Goal: Task Accomplishment & Management: Use online tool/utility

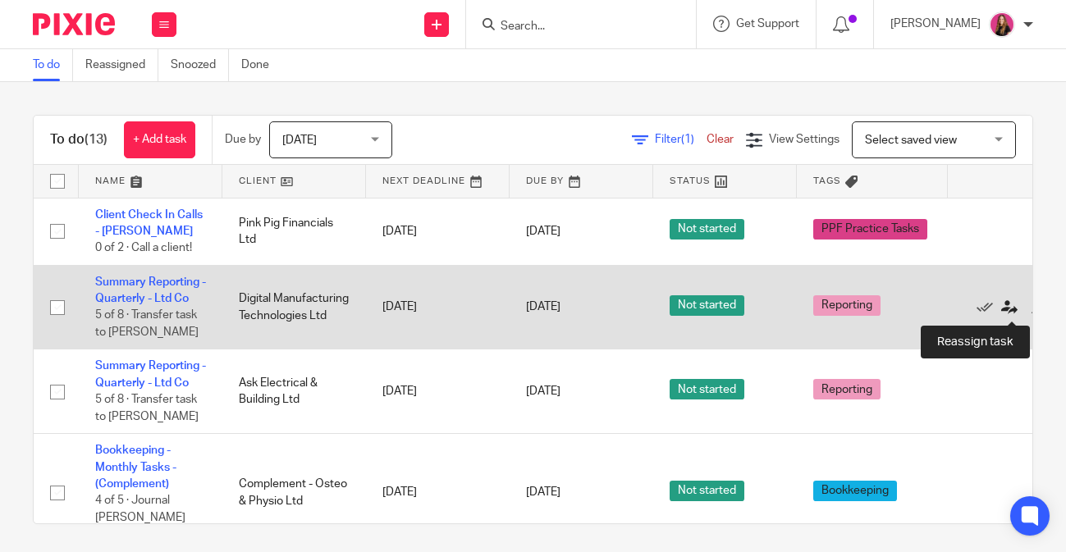
scroll to position [0, 59]
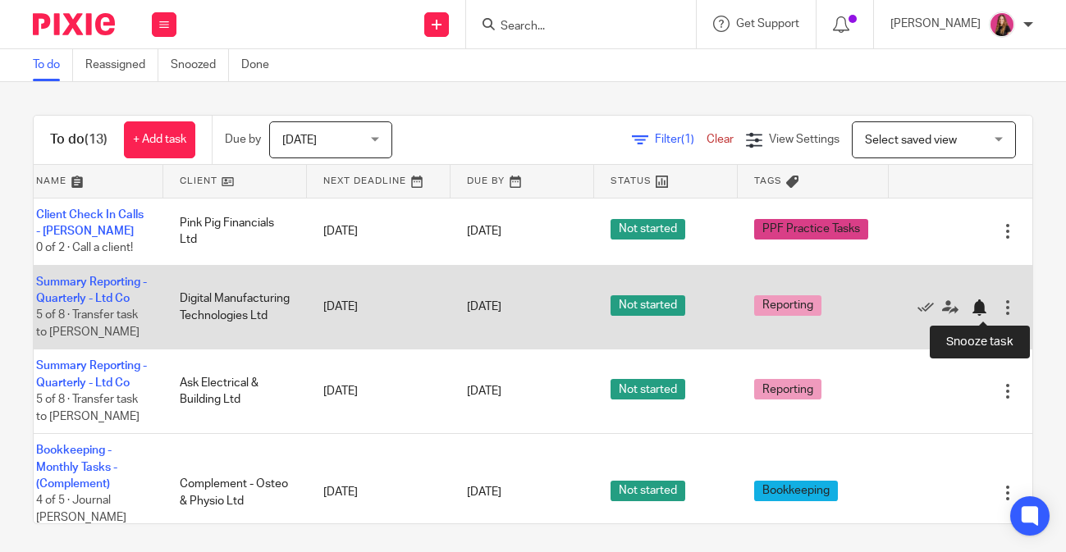
click at [979, 308] on div at bounding box center [979, 308] width 16 height 16
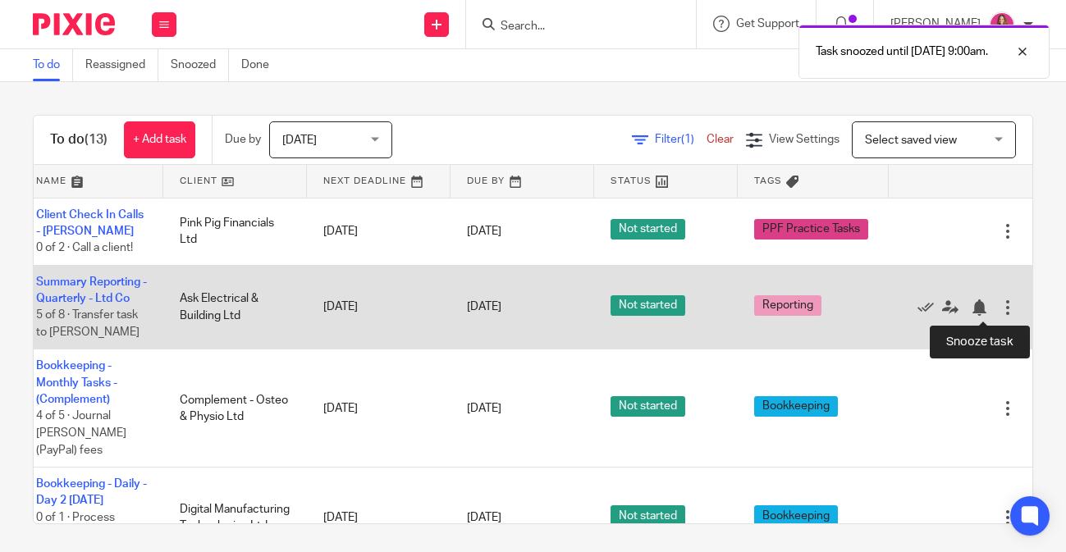
click at [975, 318] on div "Edit task Delete" at bounding box center [960, 306] width 111 height 41
click at [977, 309] on div at bounding box center [979, 308] width 16 height 16
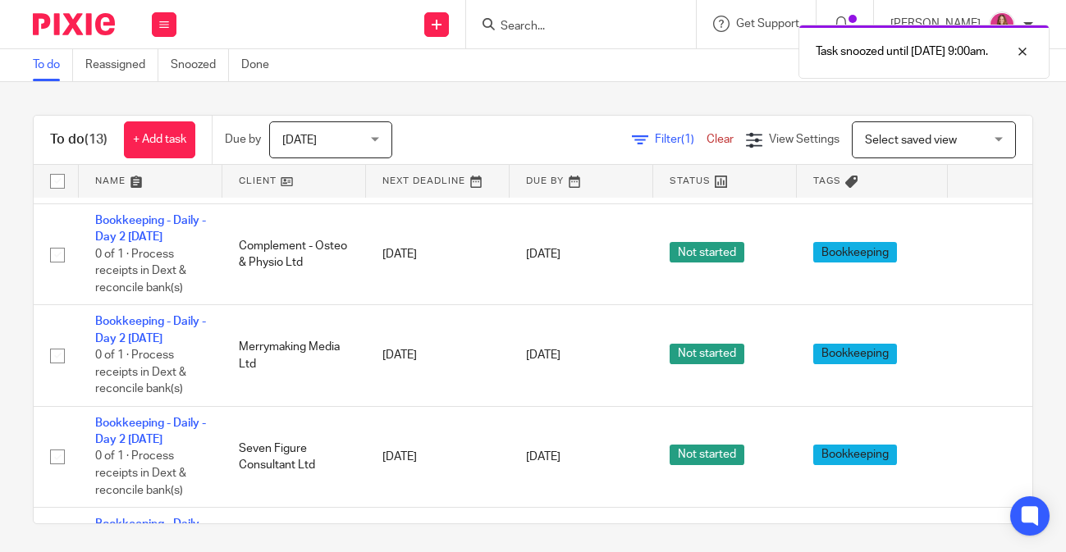
scroll to position [0, 0]
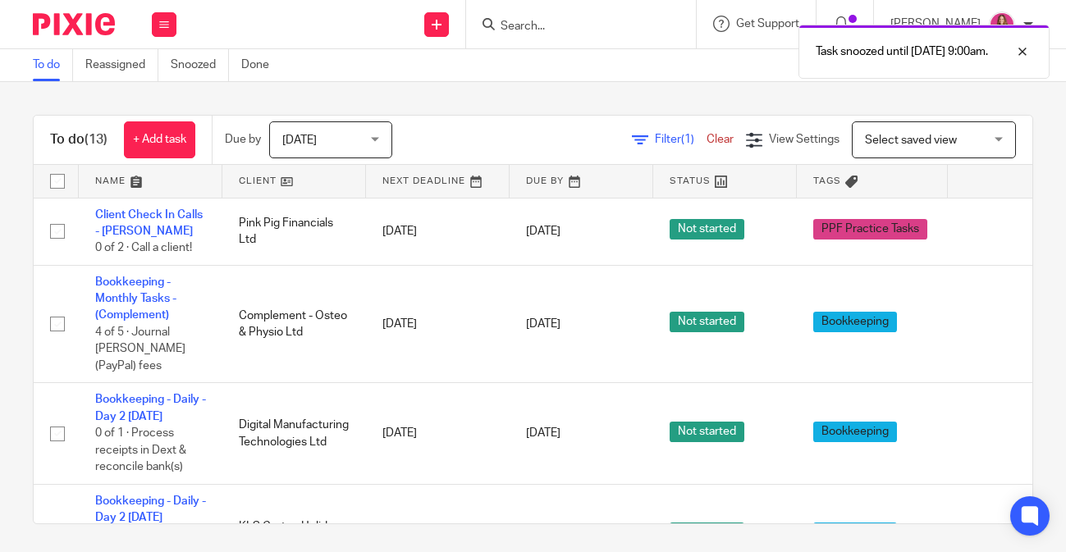
click at [269, 184] on link at bounding box center [294, 181] width 144 height 33
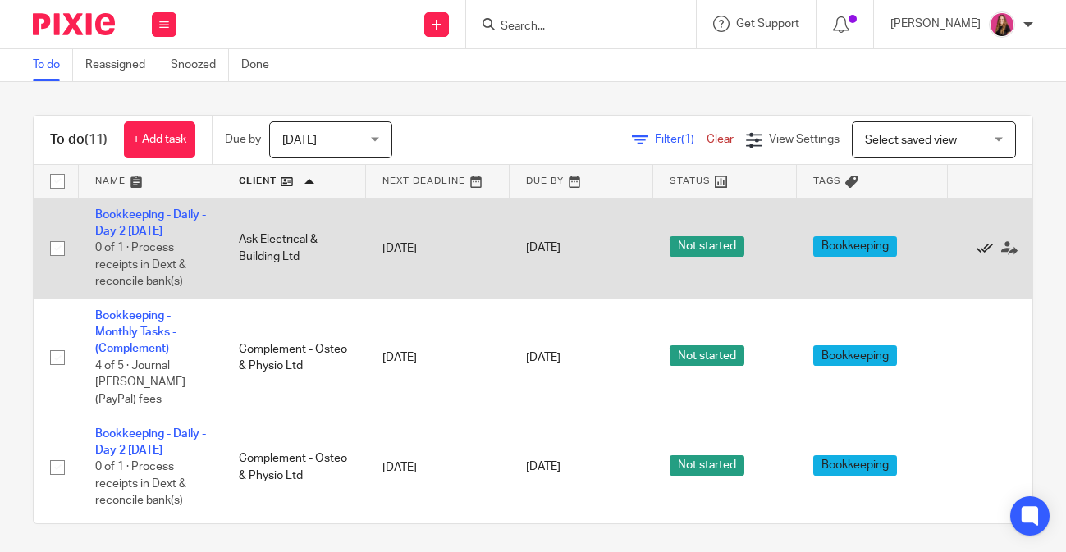
click at [987, 246] on icon at bounding box center [985, 248] width 16 height 16
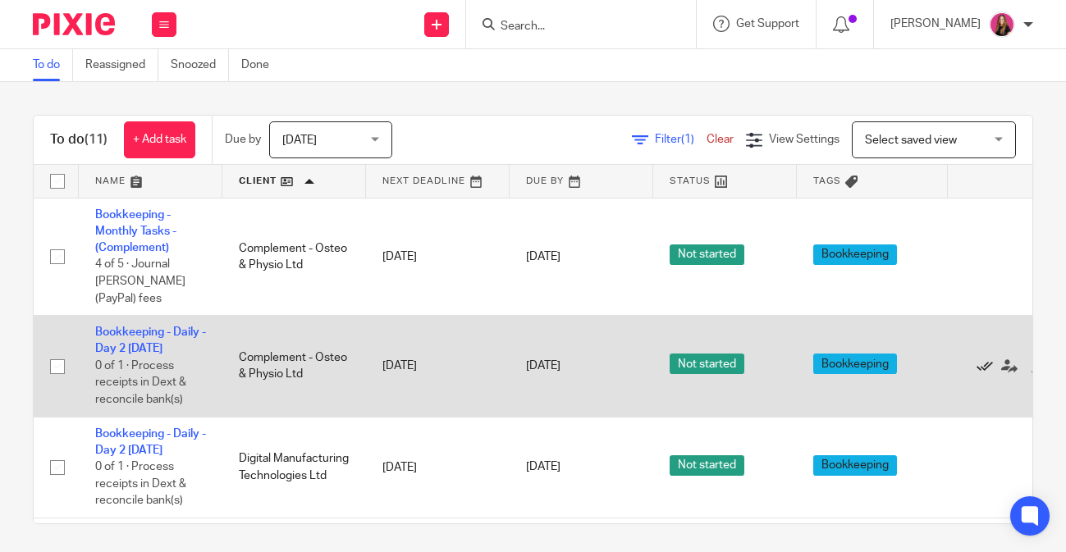
click at [983, 359] on icon at bounding box center [985, 367] width 16 height 16
click at [986, 359] on icon at bounding box center [985, 367] width 16 height 16
click at [983, 359] on icon at bounding box center [985, 367] width 16 height 16
click at [981, 359] on icon at bounding box center [985, 367] width 16 height 16
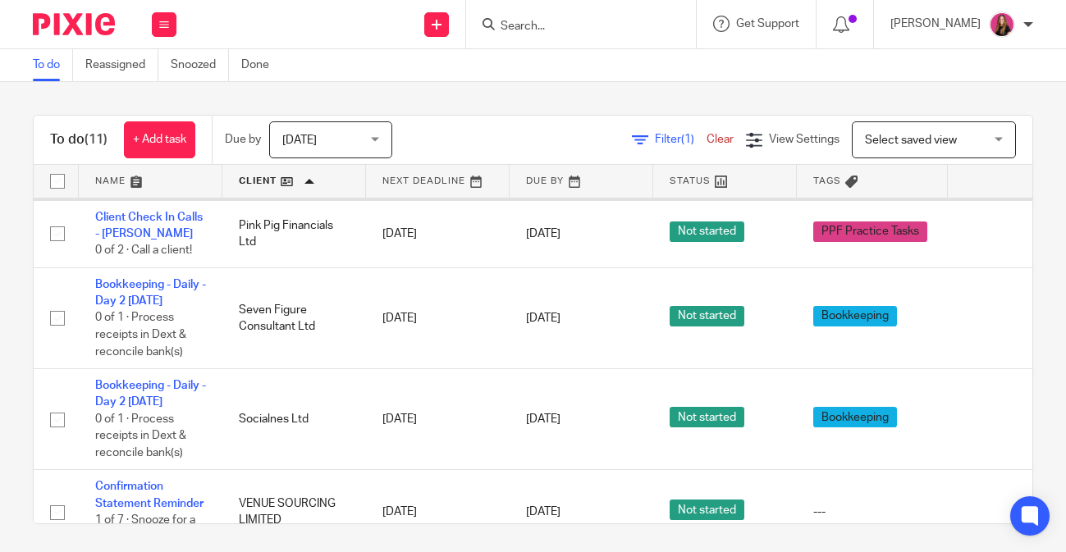
scroll to position [244, 0]
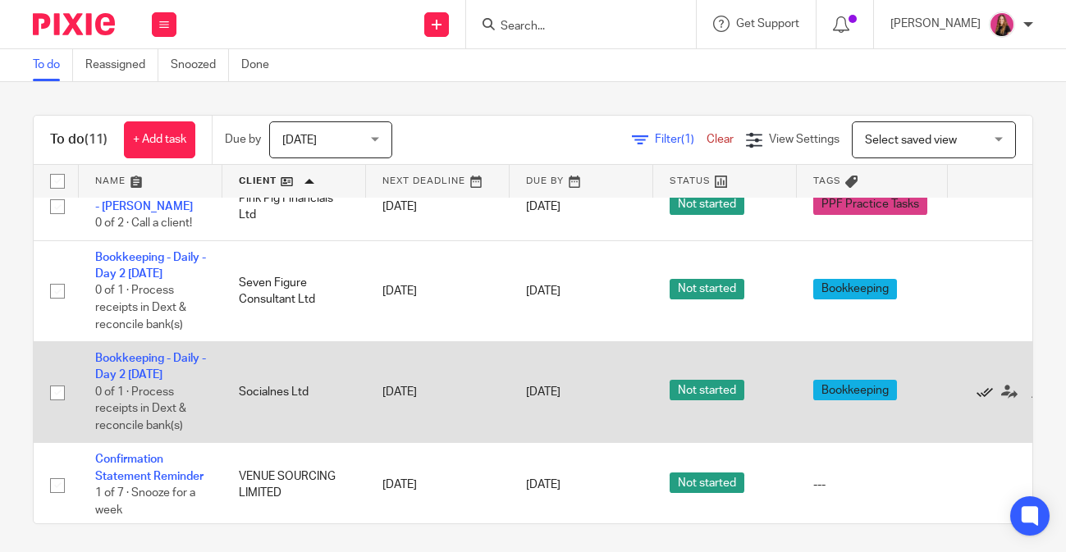
click at [986, 400] on icon at bounding box center [985, 392] width 16 height 16
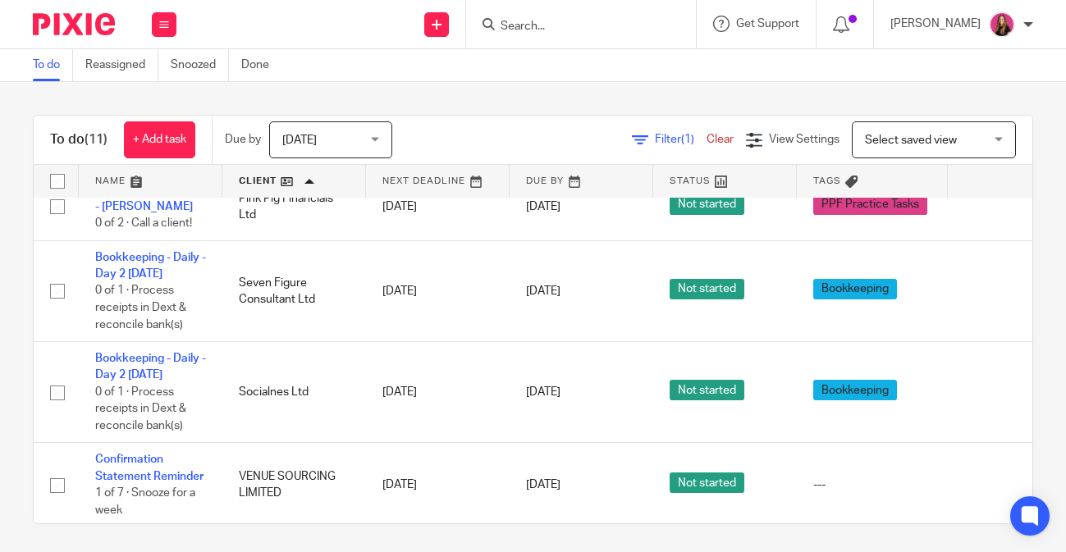
scroll to position [154, 0]
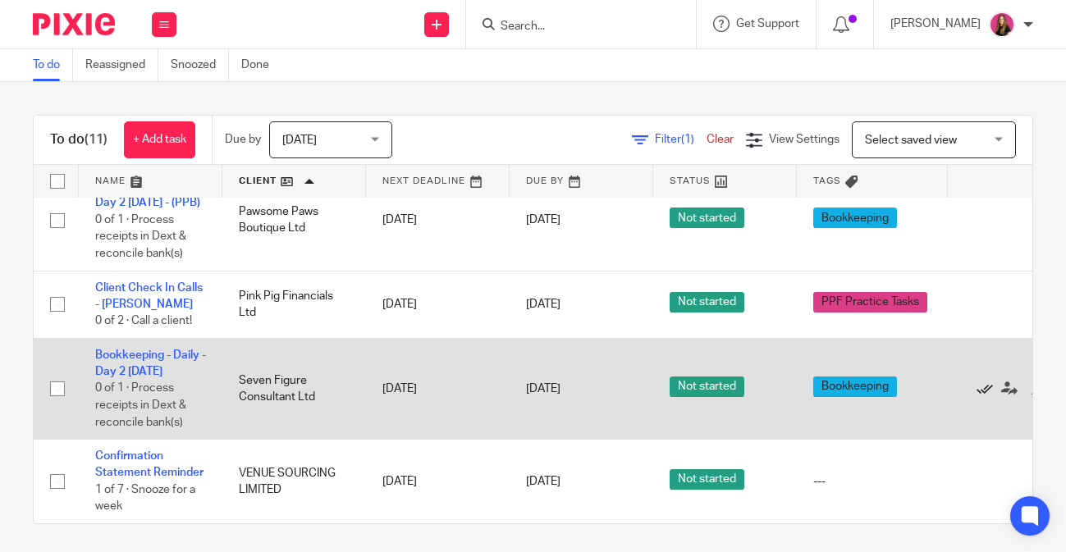
click at [980, 388] on icon at bounding box center [985, 389] width 16 height 16
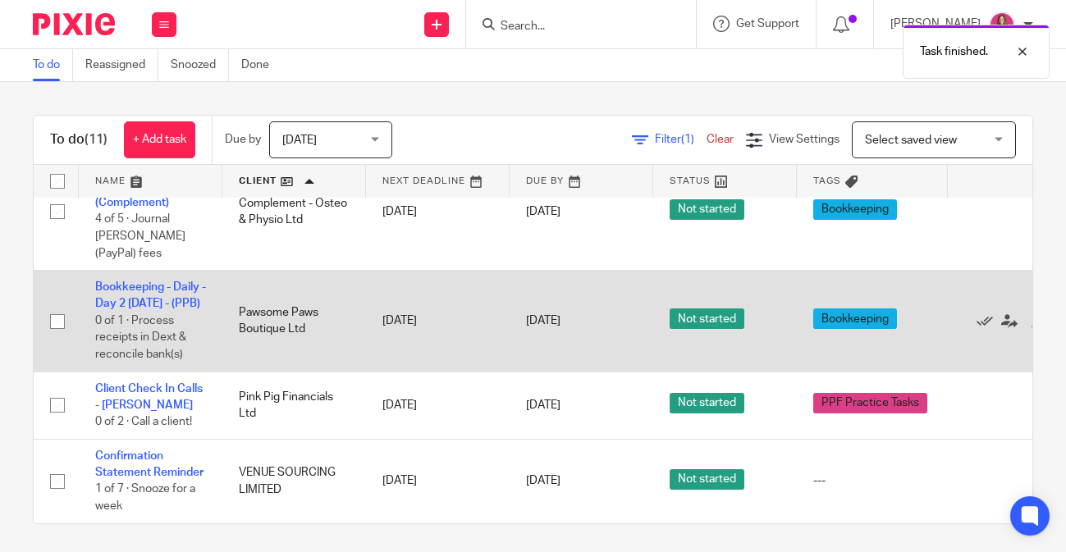
scroll to position [51, 0]
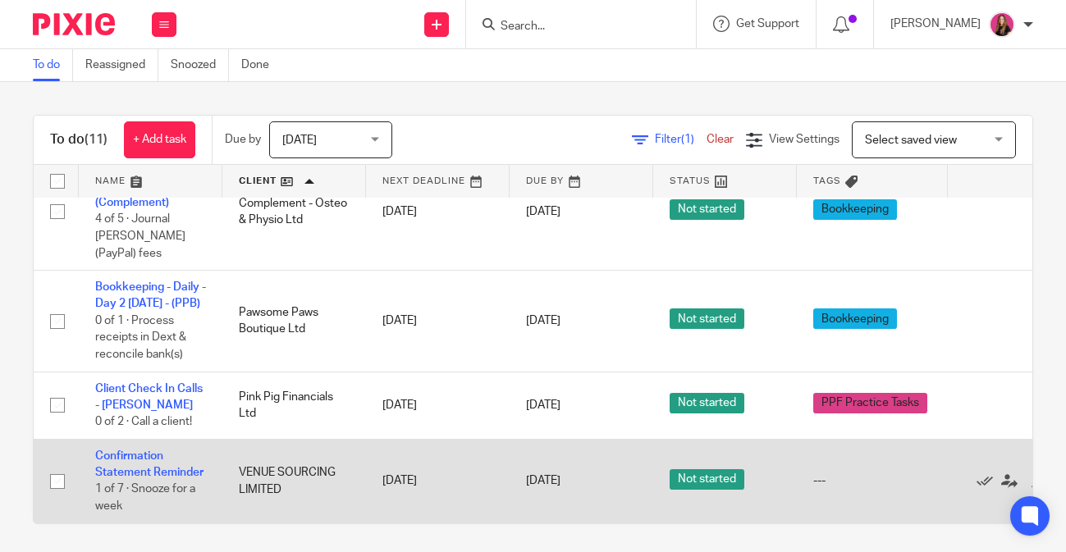
click at [145, 463] on td "Confirmation Statement Reminder 1 of 7 · Snooze for a week" at bounding box center [151, 481] width 144 height 84
click at [130, 471] on link "Confirmation Statement Reminder" at bounding box center [149, 465] width 108 height 28
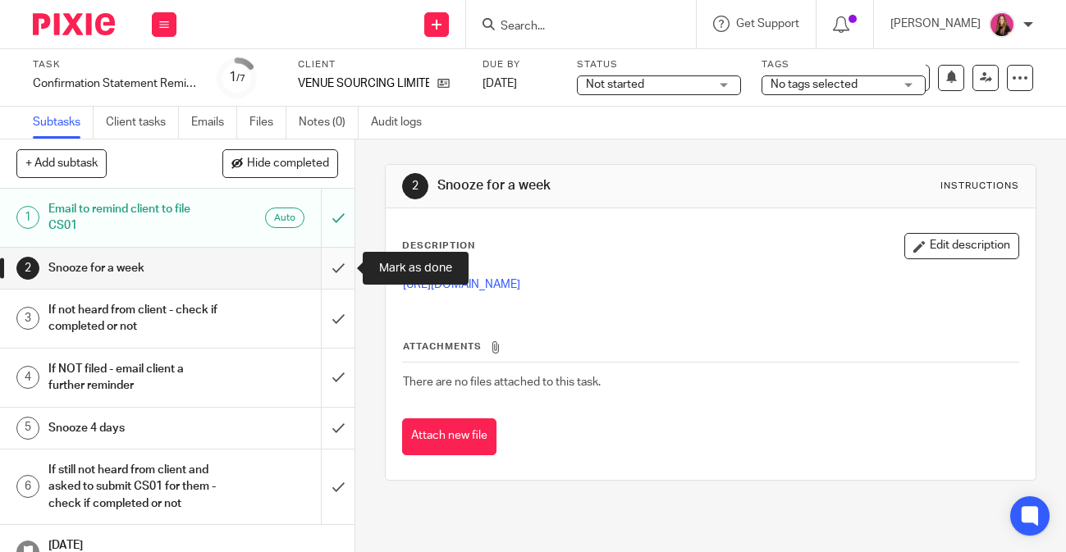
click at [342, 268] on input "submit" at bounding box center [177, 268] width 354 height 41
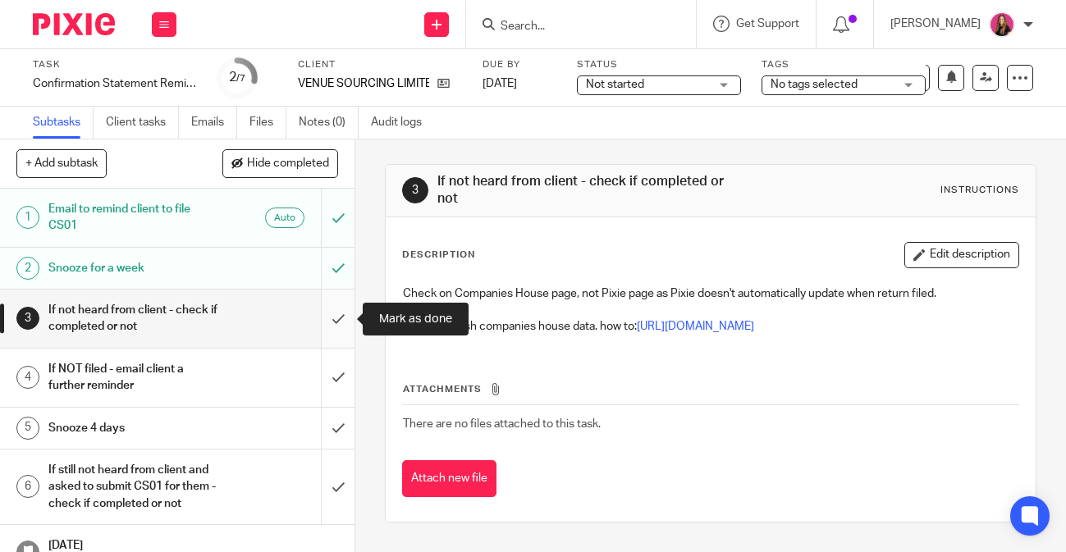
click at [345, 302] on input "submit" at bounding box center [177, 319] width 354 height 58
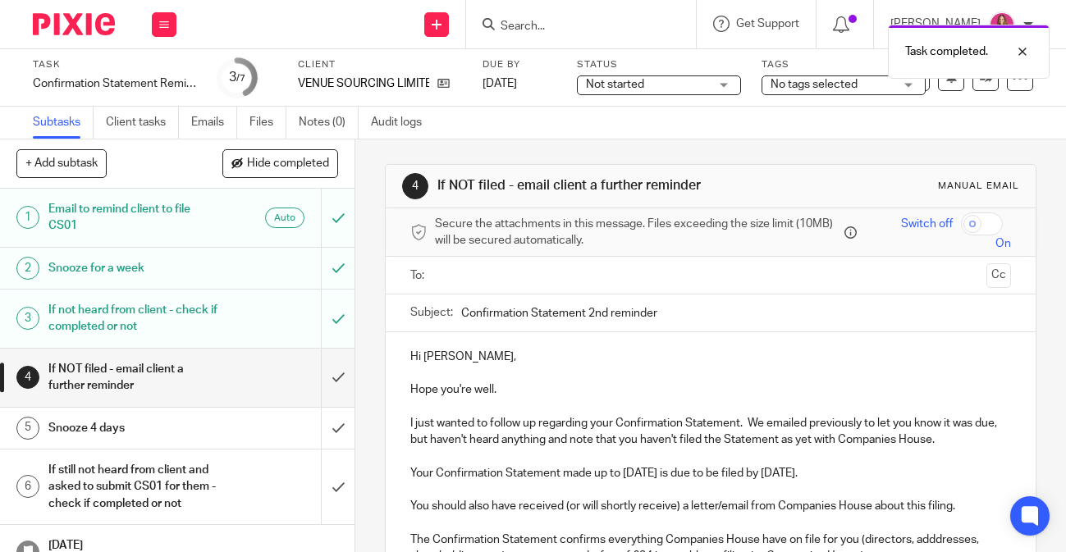
click at [572, 273] on input "text" at bounding box center [710, 275] width 539 height 19
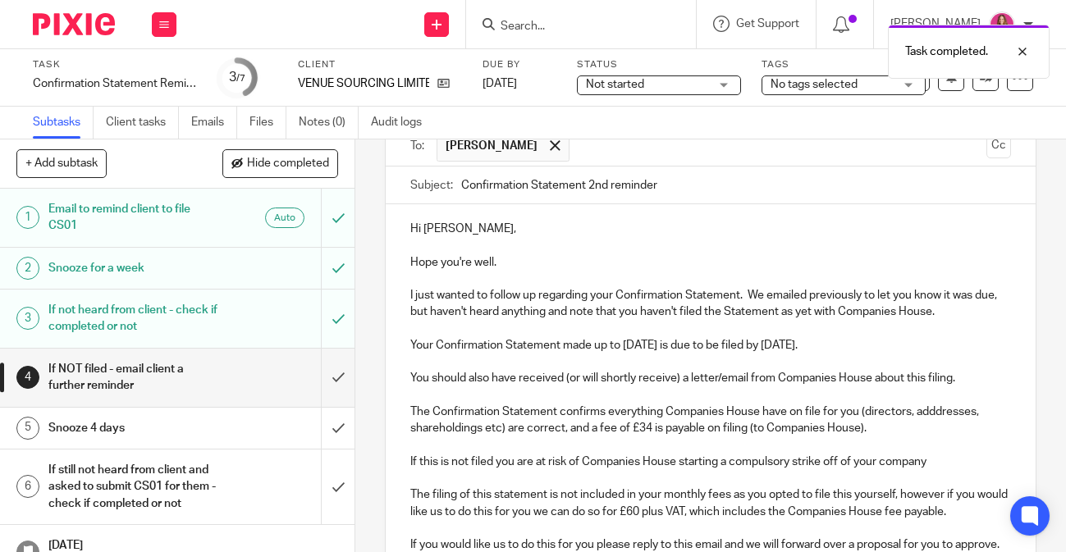
scroll to position [132, 0]
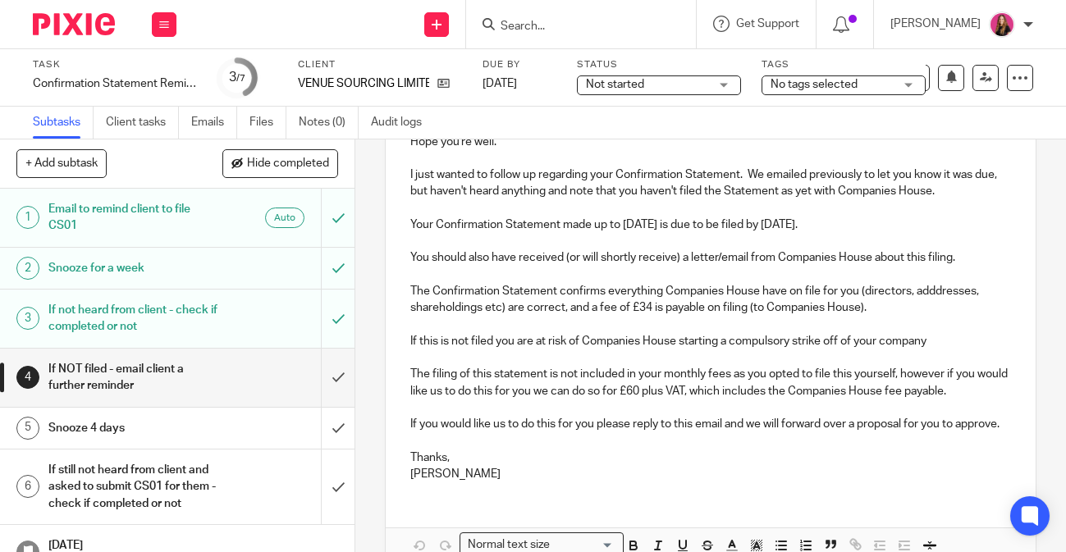
click at [634, 393] on p "The filing of this statement is not included in your monthly fees as you opted …" at bounding box center [710, 383] width 601 height 34
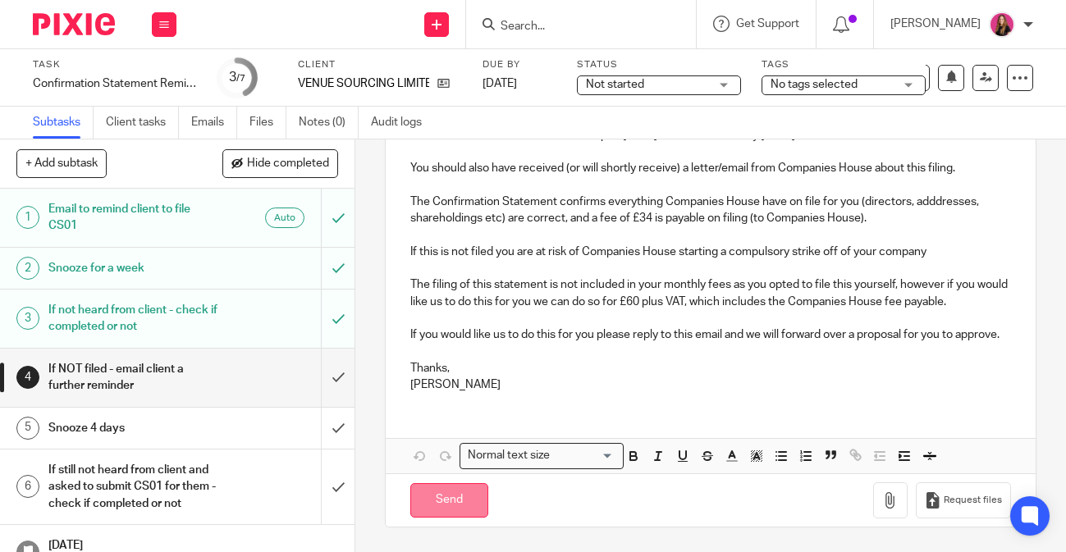
click at [464, 508] on input "Send" at bounding box center [449, 500] width 78 height 35
type input "Sent"
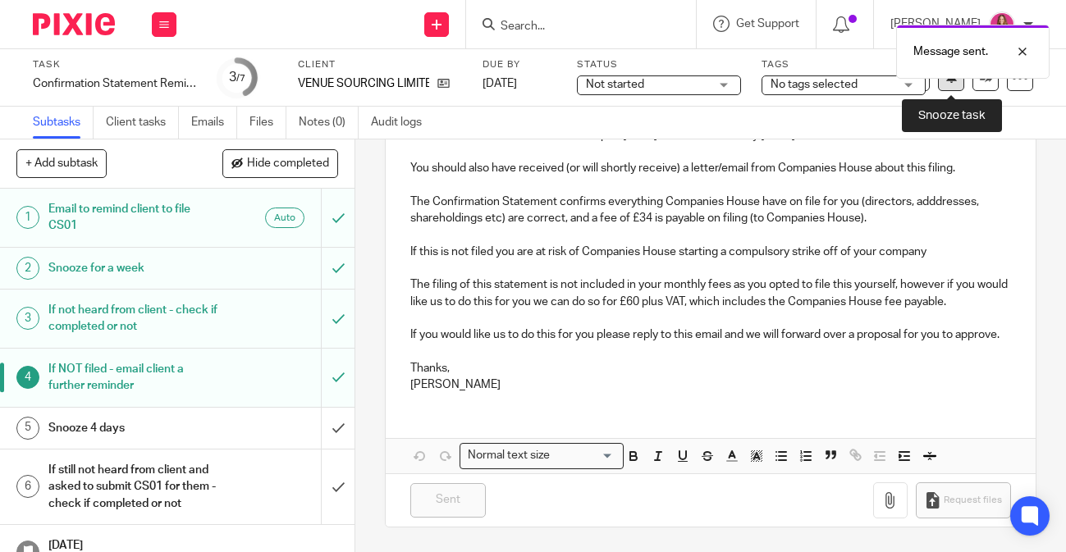
click at [956, 83] on icon at bounding box center [951, 77] width 12 height 12
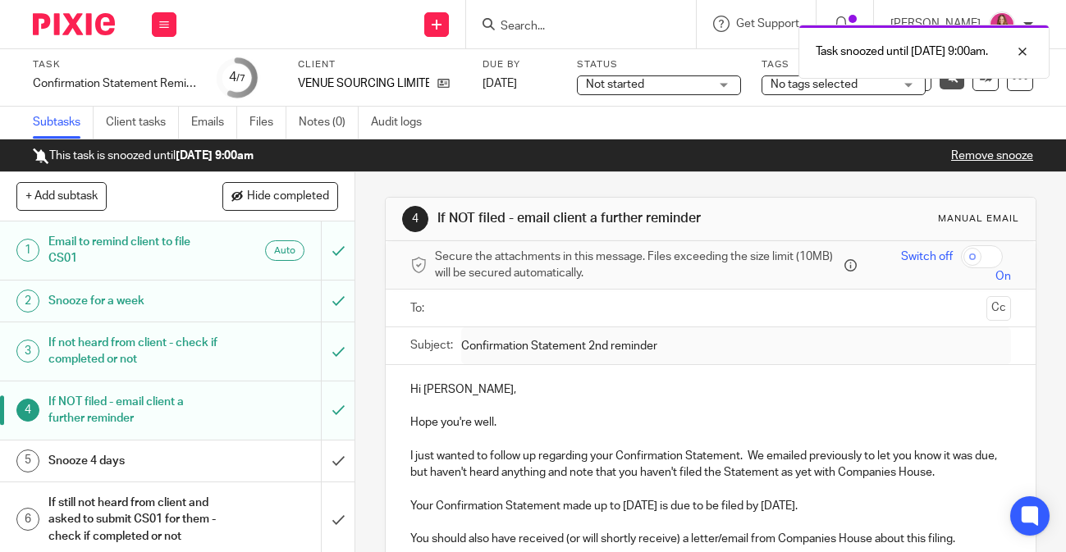
click at [107, 24] on img at bounding box center [74, 24] width 82 height 22
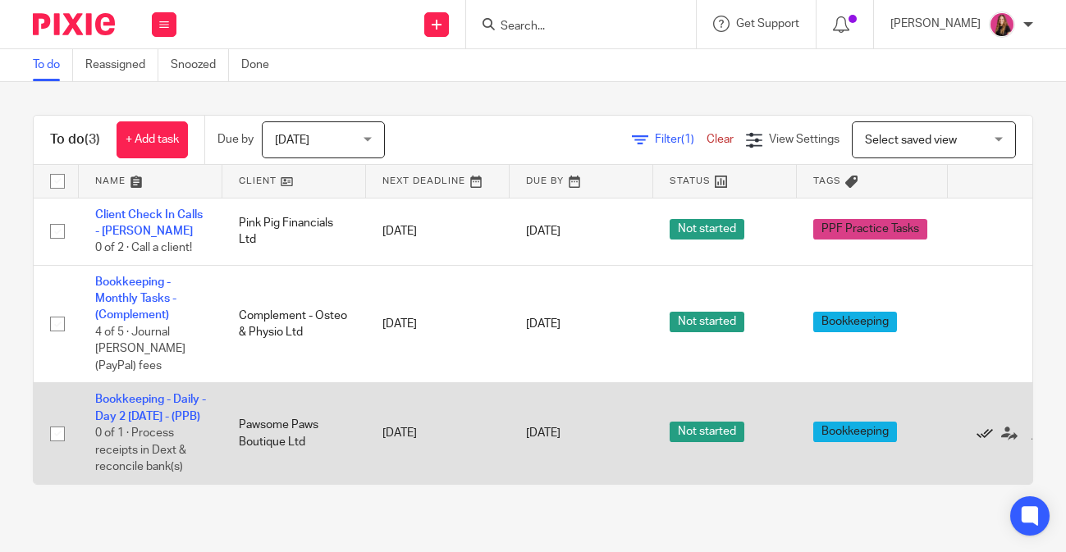
click at [983, 433] on icon at bounding box center [985, 434] width 16 height 16
